Goal: Check status

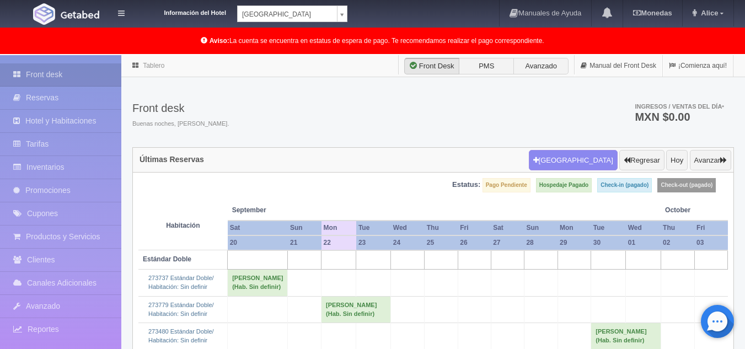
scroll to position [221, 0]
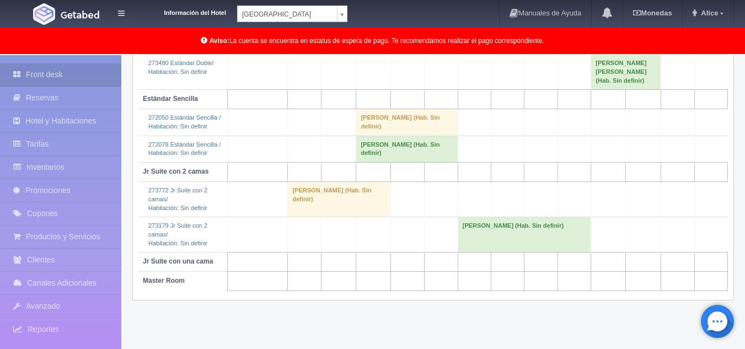
scroll to position [270, 0]
click at [288, 216] on td "Hannia Dionisio (Hab. Sin definir)" at bounding box center [339, 198] width 103 height 35
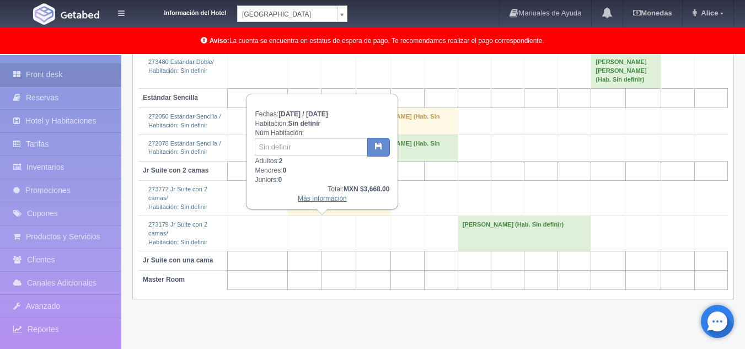
click at [331, 199] on link "Más Información" at bounding box center [322, 199] width 49 height 8
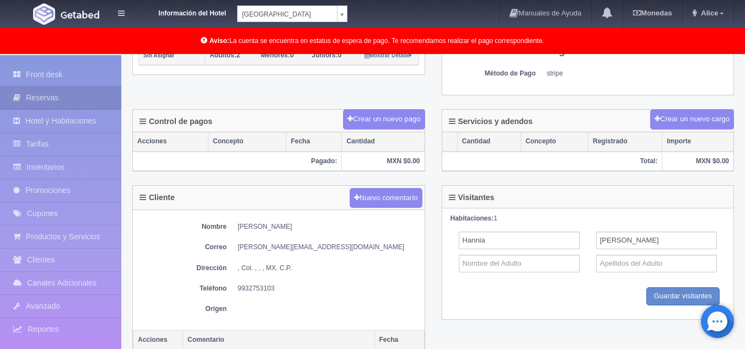
scroll to position [331, 0]
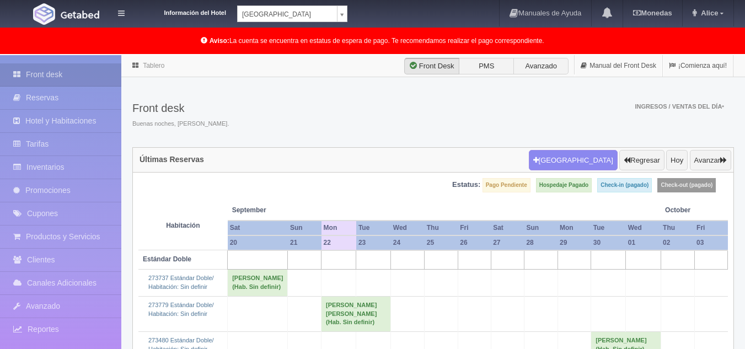
scroll to position [270, 0]
